Goal: Understand process/instructions: Learn how to perform a task or action

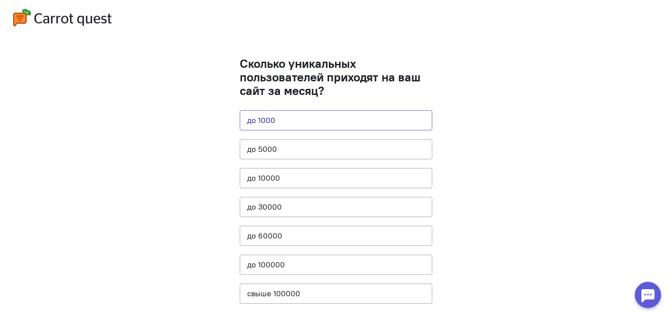
click at [249, 119] on button "до 1000" at bounding box center [336, 120] width 193 height 20
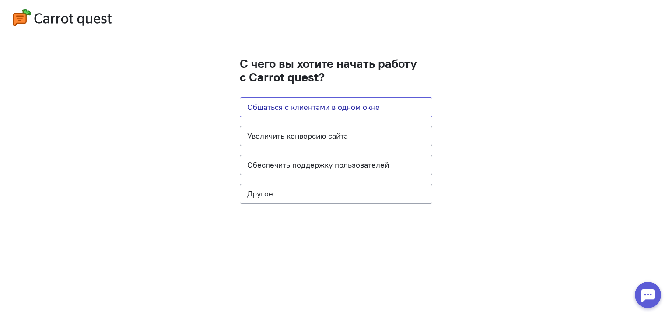
click at [307, 106] on button "Общаться с клиентами в одном окне" at bounding box center [336, 107] width 193 height 20
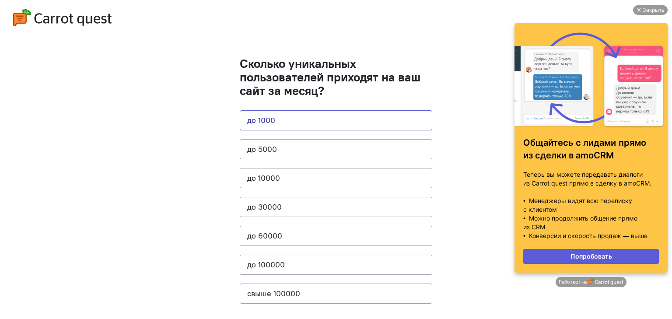
click at [261, 119] on button "до 1000" at bounding box center [336, 120] width 193 height 20
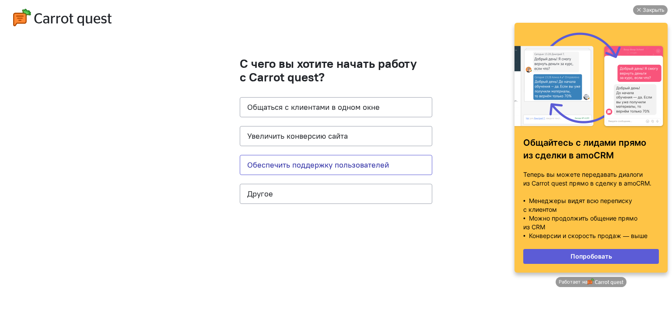
click at [260, 166] on button "Обеспечить поддержку пользователей" at bounding box center [336, 165] width 193 height 20
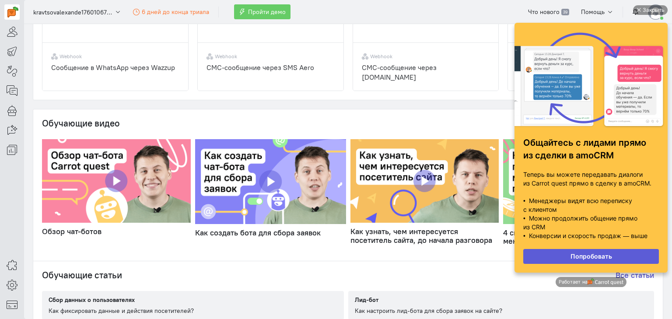
scroll to position [219, 0]
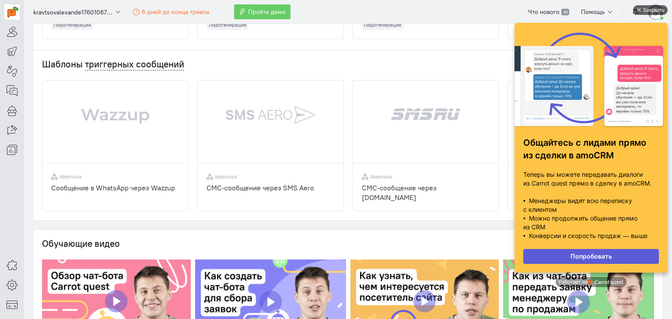
click at [652, 7] on div "Закрыть" at bounding box center [654, 10] width 22 height 10
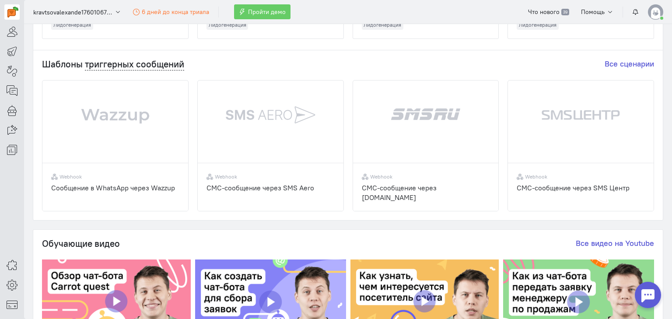
scroll to position [0, 0]
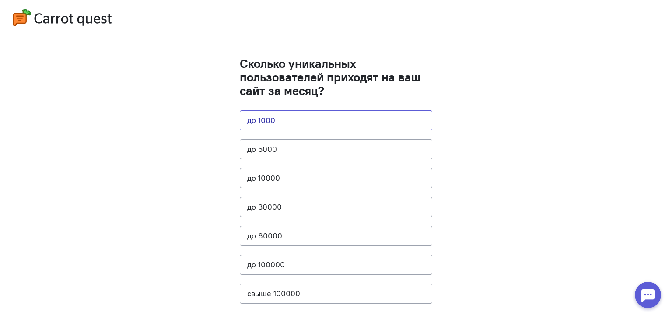
click at [259, 128] on button "до 1000" at bounding box center [336, 120] width 193 height 20
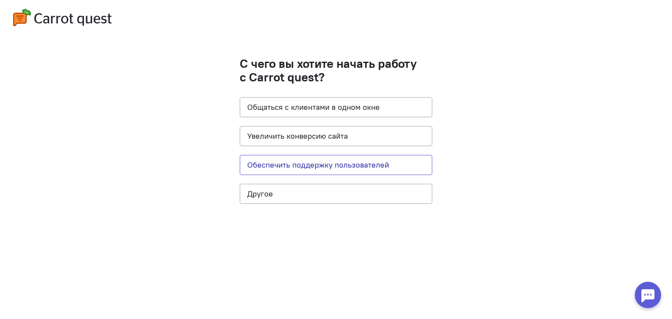
click at [265, 160] on button "Обеспечить поддержку пользователей" at bounding box center [336, 165] width 193 height 20
click at [267, 190] on button "Другое" at bounding box center [336, 194] width 193 height 20
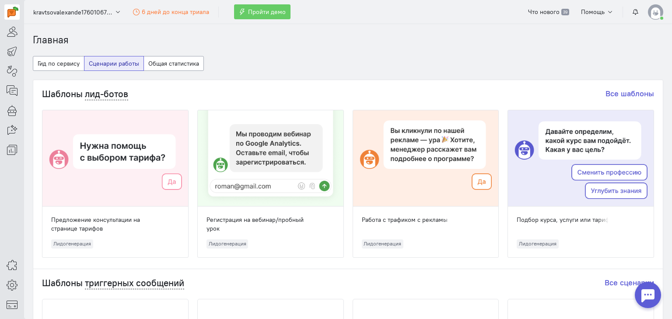
click at [290, 56] on cq-dashboard-select-dashboard-type-feature "Гид по сервису Сценарии работы Общая статистика" at bounding box center [348, 68] width 631 height 24
click at [660, 18] on div at bounding box center [655, 11] width 15 height 15
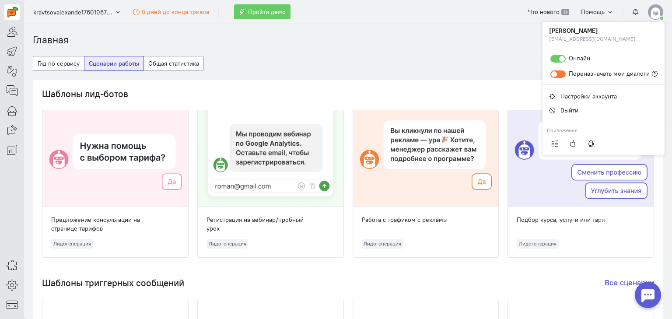
click at [583, 35] on small "[EMAIL_ADDRESS][DOMAIN_NAME]" at bounding box center [603, 38] width 109 height 7
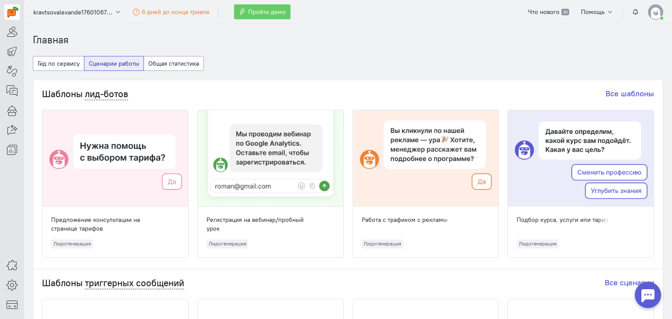
click at [659, 15] on img at bounding box center [655, 11] width 15 height 15
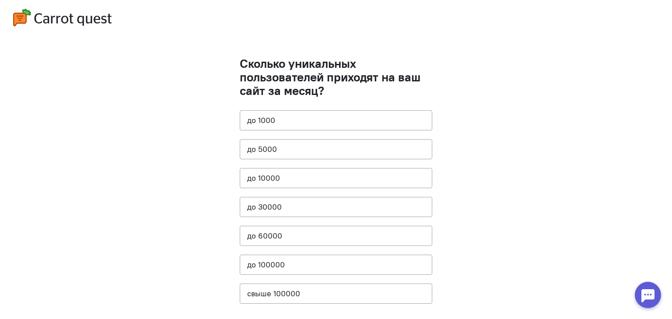
click at [32, 20] on img at bounding box center [62, 18] width 98 height 18
click at [284, 118] on button "до 1000" at bounding box center [336, 120] width 193 height 20
